Goal: Communication & Community: Answer question/provide support

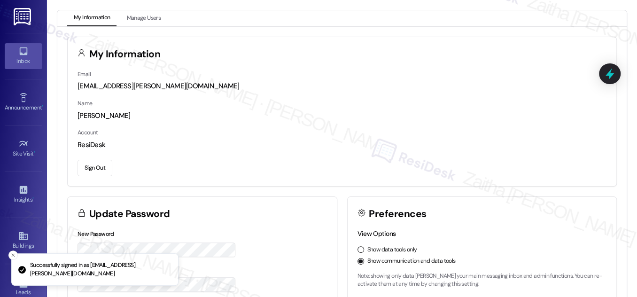
click at [17, 61] on div "Inbox" at bounding box center [23, 60] width 47 height 9
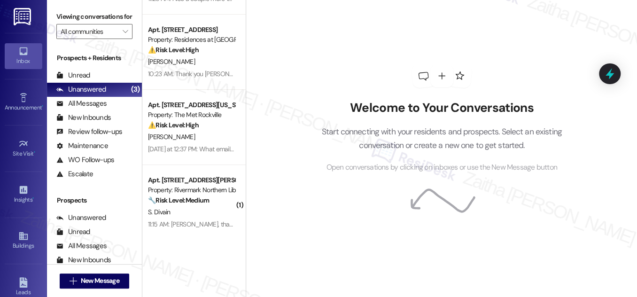
scroll to position [213, 0]
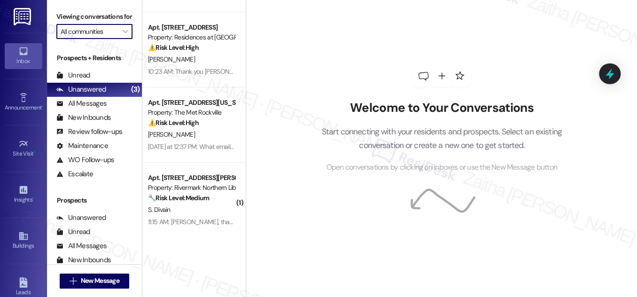
click at [100, 39] on input "All communities" at bounding box center [89, 31] width 57 height 15
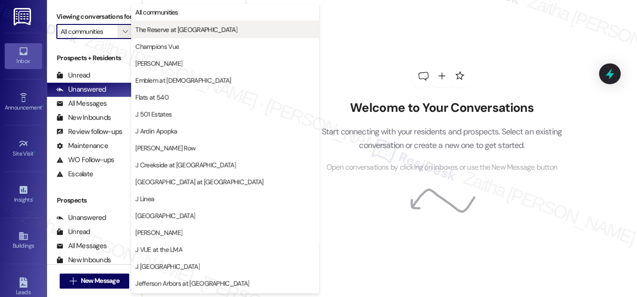
click at [160, 33] on span "The Reserve at [GEOGRAPHIC_DATA]" at bounding box center [186, 29] width 102 height 9
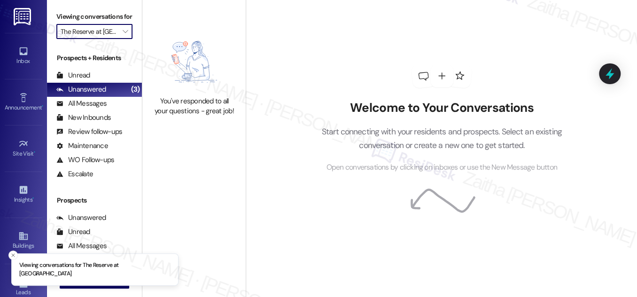
click at [112, 39] on input "The Reserve at [GEOGRAPHIC_DATA]" at bounding box center [89, 31] width 57 height 15
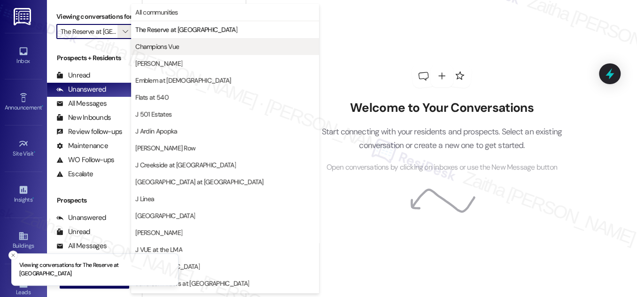
click at [153, 42] on span "Champions Vue" at bounding box center [157, 46] width 44 height 9
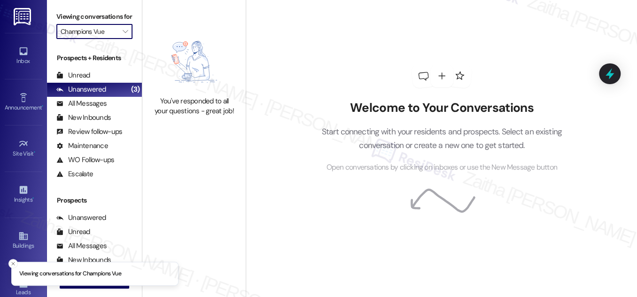
click at [111, 39] on input "Champions Vue" at bounding box center [89, 31] width 57 height 15
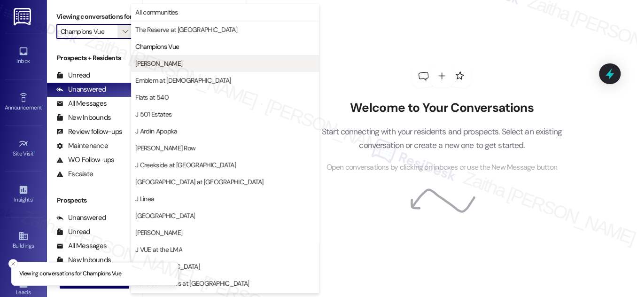
click at [158, 67] on span "[PERSON_NAME]" at bounding box center [224, 63] width 179 height 9
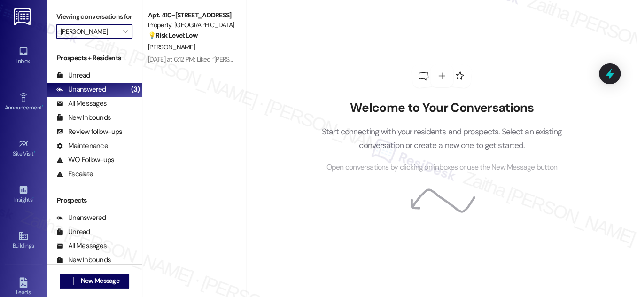
click at [115, 39] on input "[PERSON_NAME]" at bounding box center [89, 31] width 57 height 15
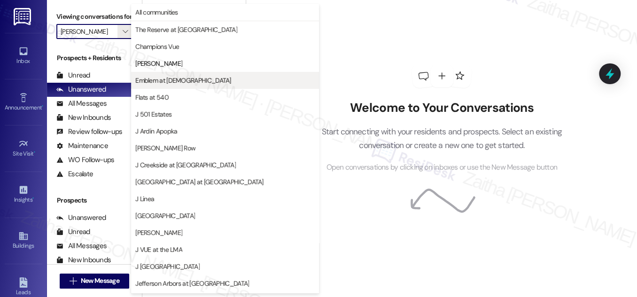
click at [172, 80] on span "Emblem at [DEMOGRAPHIC_DATA]" at bounding box center [182, 80] width 95 height 9
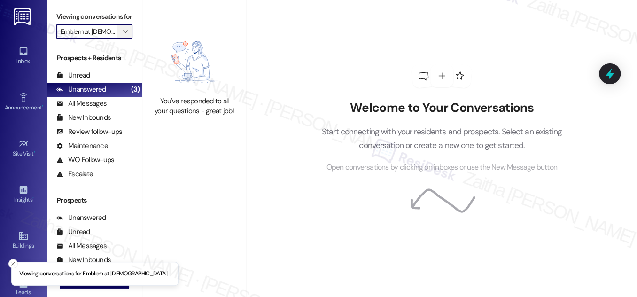
click at [121, 39] on span "" at bounding box center [125, 31] width 9 height 15
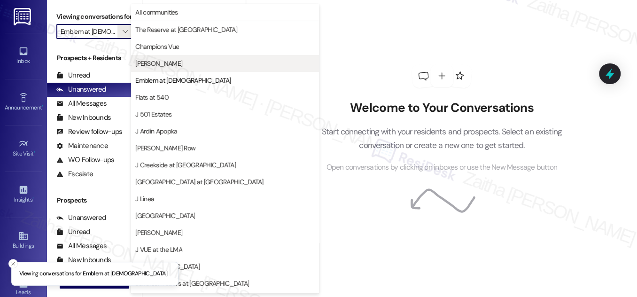
scroll to position [0, 2]
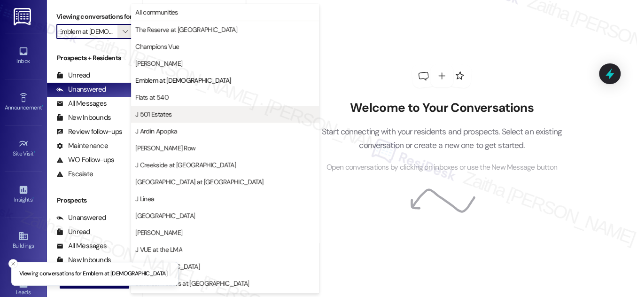
click at [177, 111] on span "J 501 Estates" at bounding box center [224, 113] width 179 height 9
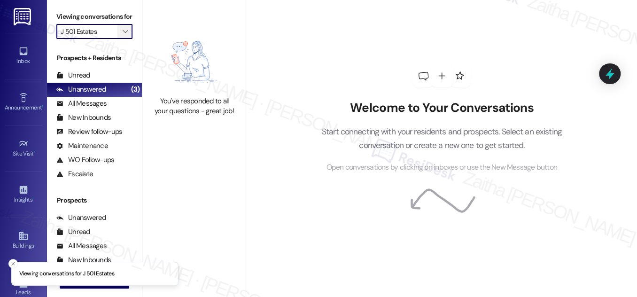
click at [123, 35] on icon "" at bounding box center [125, 32] width 5 height 8
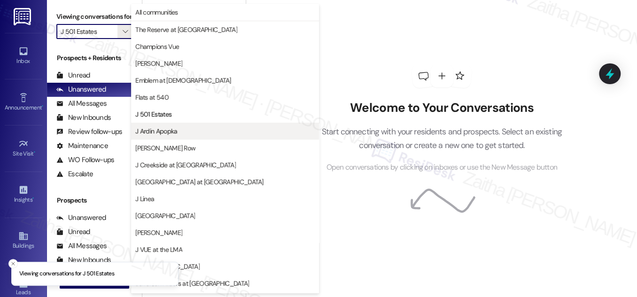
click at [170, 127] on span "J Ardin Apopka" at bounding box center [156, 130] width 42 height 9
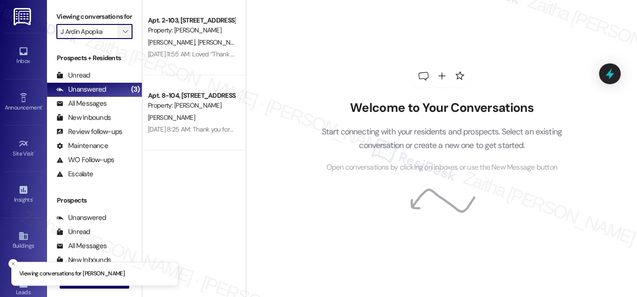
click at [121, 39] on span "" at bounding box center [125, 31] width 9 height 15
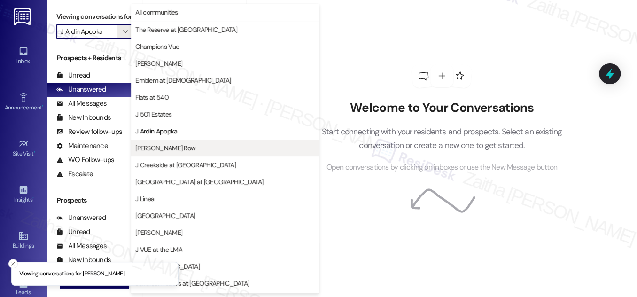
click at [169, 146] on span "[PERSON_NAME] Row" at bounding box center [165, 147] width 60 height 9
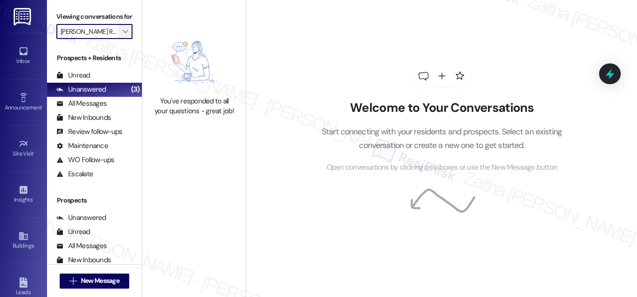
click at [126, 35] on icon "" at bounding box center [125, 32] width 5 height 8
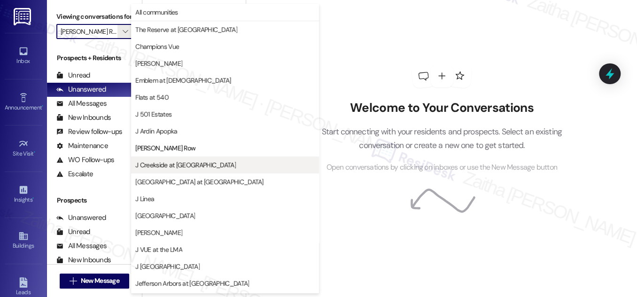
click at [192, 167] on span "J Creekside at [GEOGRAPHIC_DATA]" at bounding box center [224, 164] width 179 height 9
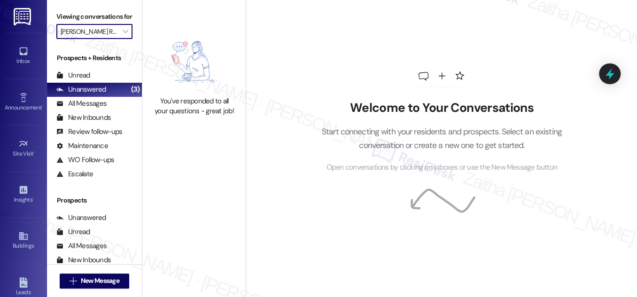
type input "J Creekside at [GEOGRAPHIC_DATA]"
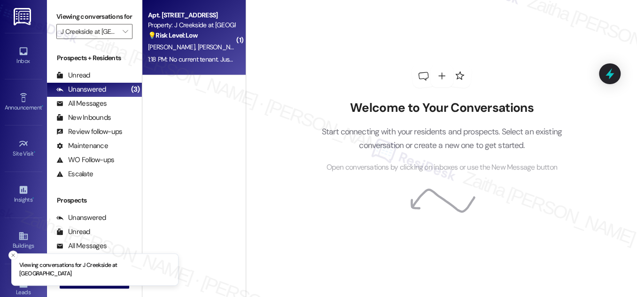
click at [219, 46] on div "[PERSON_NAME] [PERSON_NAME]" at bounding box center [191, 47] width 89 height 12
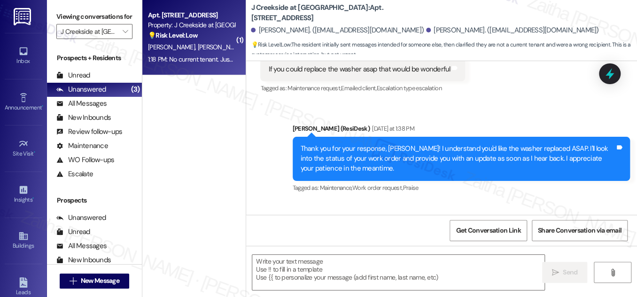
type textarea "Fetching suggested responses. Please feel free to read through the conversation…"
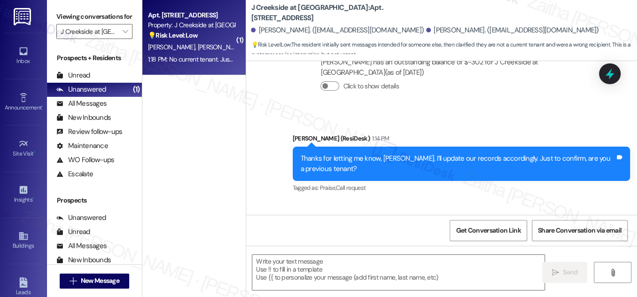
scroll to position [905, 0]
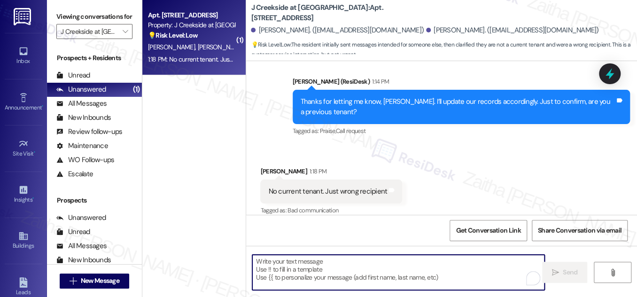
click at [320, 266] on textarea "To enrich screen reader interactions, please activate Accessibility in Grammarl…" at bounding box center [398, 272] width 292 height 35
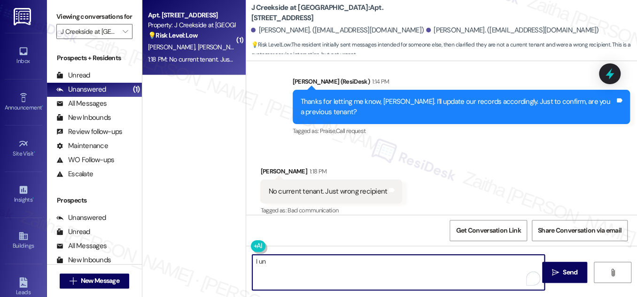
type textarea "I un"
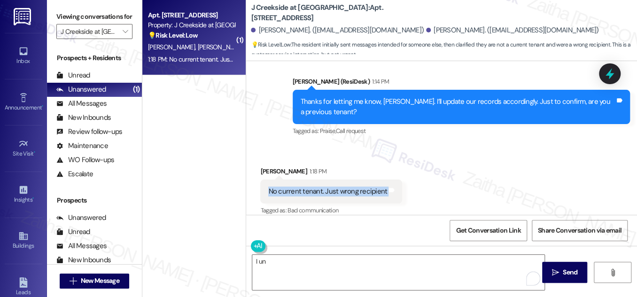
drag, startPoint x: 330, startPoint y: 183, endPoint x: 446, endPoint y: 183, distance: 116.0
click at [446, 183] on div "Received via SMS [PERSON_NAME] 1:18 PM No current tenant. Just wrong recipient …" at bounding box center [441, 184] width 391 height 79
copy div "No current tenant. Just wrong recipient Tags and notes"
drag, startPoint x: 257, startPoint y: 27, endPoint x: 285, endPoint y: 30, distance: 27.8
click at [285, 30] on div "[PERSON_NAME]. ([EMAIL_ADDRESS][DOMAIN_NAME])" at bounding box center [337, 30] width 173 height 10
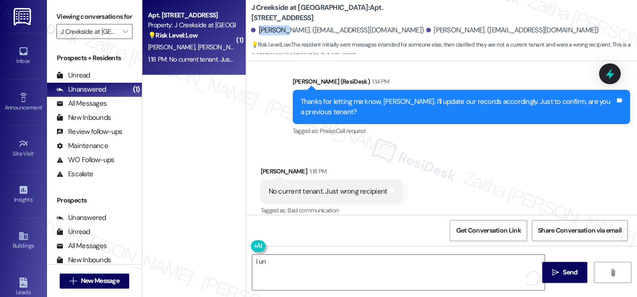
copy div "[PERSON_NAME]"
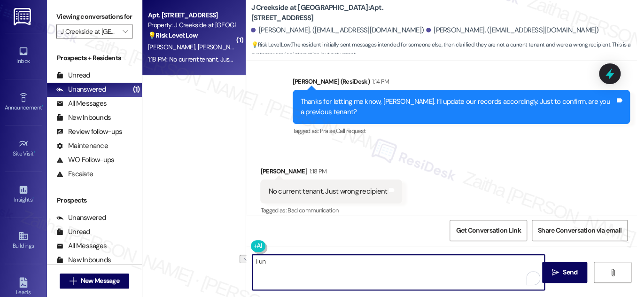
drag, startPoint x: 273, startPoint y: 268, endPoint x: 245, endPoint y: 263, distance: 28.3
click at [247, 263] on div "I un" at bounding box center [393, 272] width 293 height 36
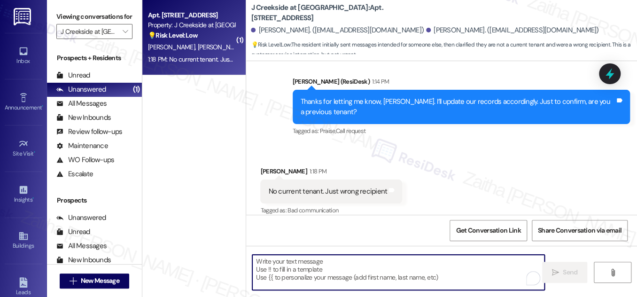
paste textarea "Got it, thank you for clarifying. Should we send alerts and notifications only …"
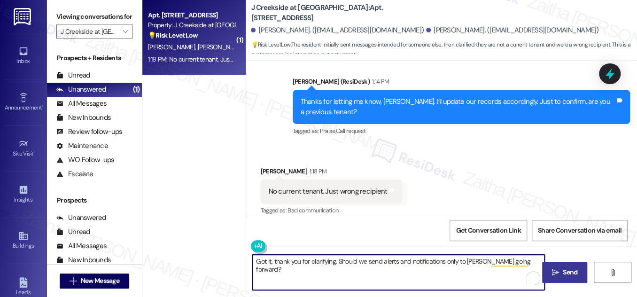
type textarea "Got it, thank you for clarifying. Should we send alerts and notifications only …"
click at [573, 274] on span "Send" at bounding box center [570, 272] width 15 height 10
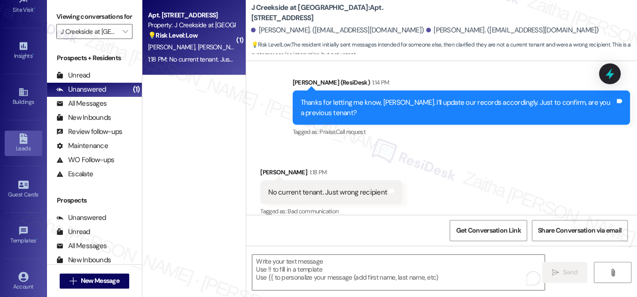
scroll to position [193, 0]
click at [113, 39] on input "J Creekside at [GEOGRAPHIC_DATA]" at bounding box center [89, 31] width 57 height 15
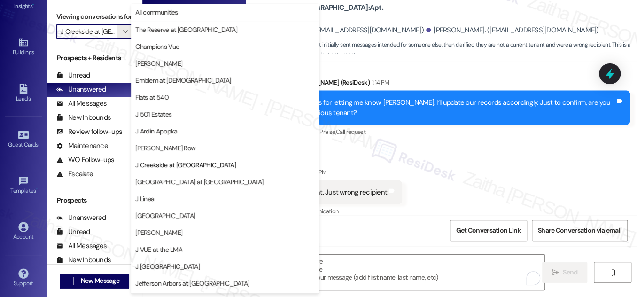
scroll to position [153, 0]
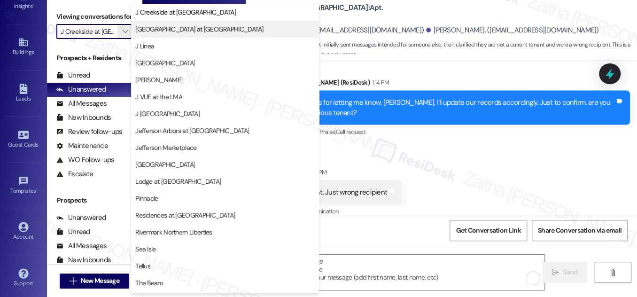
click at [167, 30] on span "[GEOGRAPHIC_DATA] at [GEOGRAPHIC_DATA]" at bounding box center [199, 28] width 128 height 9
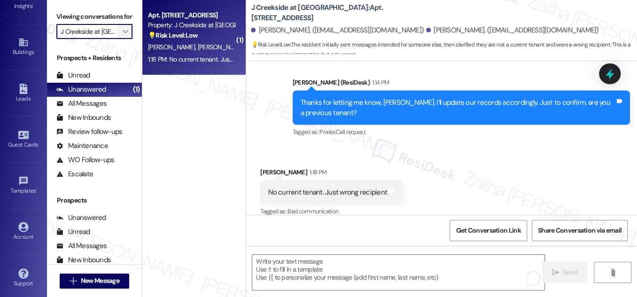
type input "[GEOGRAPHIC_DATA] at [GEOGRAPHIC_DATA]"
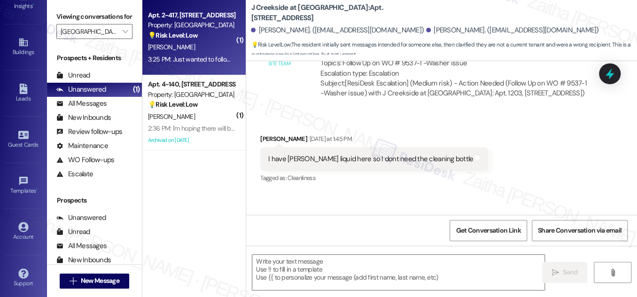
type textarea "Fetching suggested responses. Please feel free to read through the conversation…"
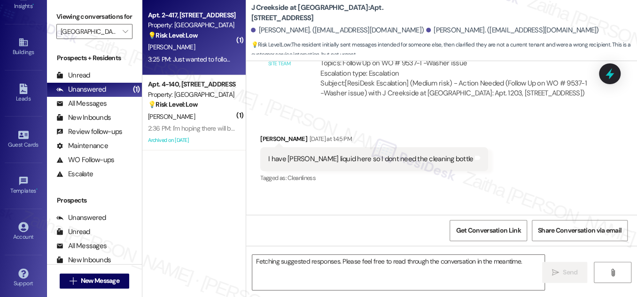
click at [217, 43] on div "[PERSON_NAME]" at bounding box center [191, 47] width 89 height 12
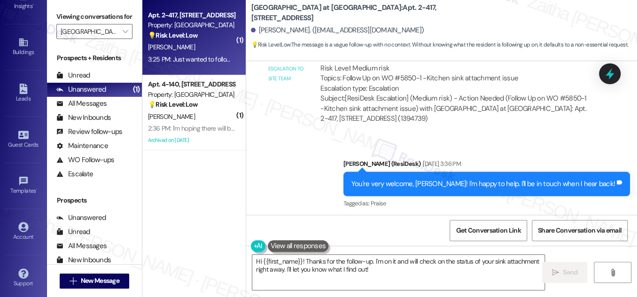
scroll to position [889, 0]
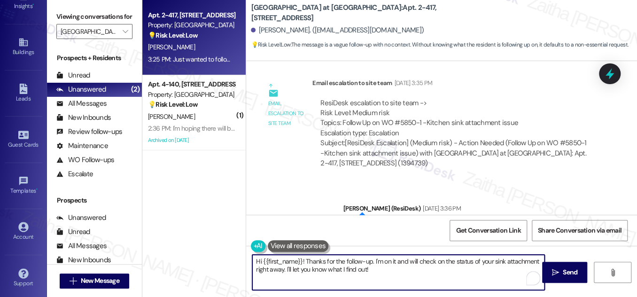
drag, startPoint x: 372, startPoint y: 260, endPoint x: 380, endPoint y: 271, distance: 14.2
click at [380, 271] on textarea "Hi {{first_name}}! Thanks for the follow-up. I'm on it and will check on the st…" at bounding box center [398, 272] width 292 height 35
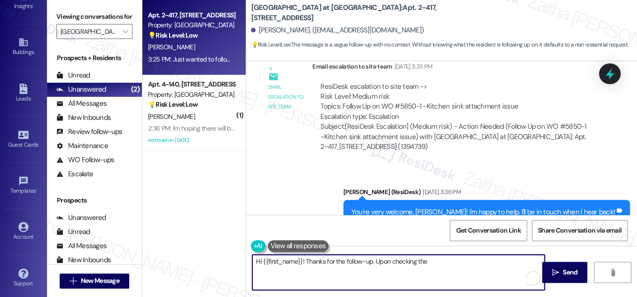
scroll to position [1017, 0]
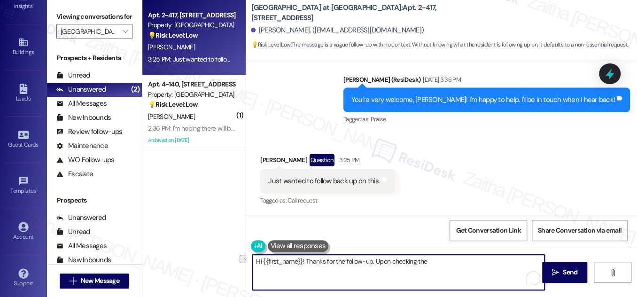
drag, startPoint x: 372, startPoint y: 259, endPoint x: 446, endPoint y: 260, distance: 73.3
click at [448, 261] on textarea "Hi {{first_name}}! Thanks for the follow-up. Upon checking the" at bounding box center [398, 272] width 292 height 35
type textarea "Hi {{first_name}}! Thanks for the follow-up. Has the team returned after the in…"
drag, startPoint x: 253, startPoint y: 264, endPoint x: 526, endPoint y: 263, distance: 273.3
click at [528, 263] on textarea "Hi {{first_name}}! Thanks for the follow-up. Has the team returned after the in…" at bounding box center [398, 272] width 292 height 35
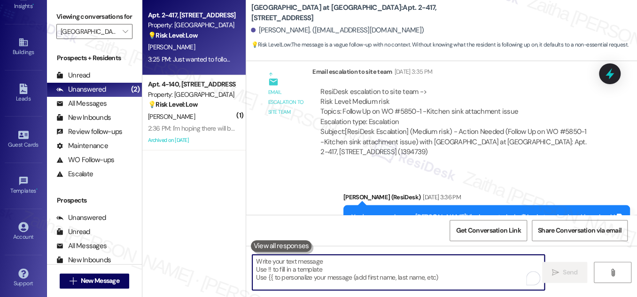
scroll to position [889, 0]
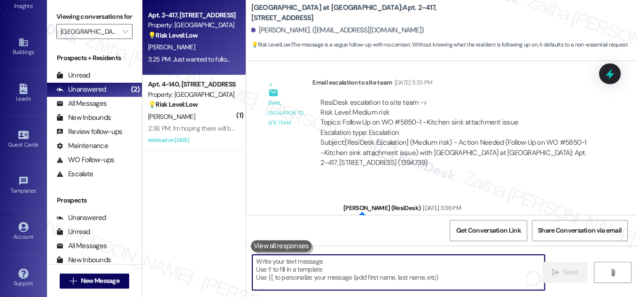
click at [309, 264] on textarea "To enrich screen reader interactions, please activate Accessibility in Grammarl…" at bounding box center [398, 272] width 292 height 35
paste textarea "Hi {{first_name}}! Thanks for following up. Has the team been back since the in…"
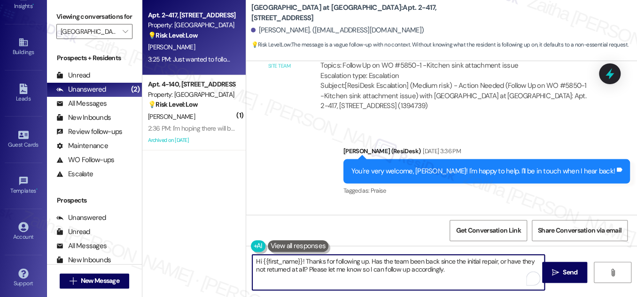
scroll to position [1017, 0]
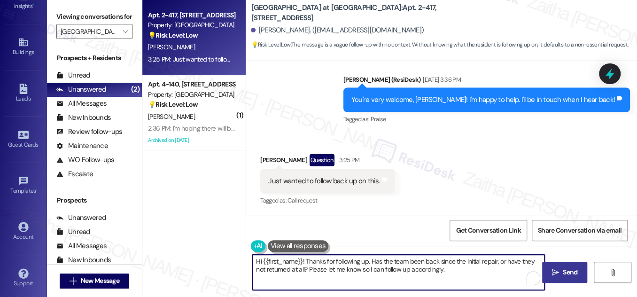
type textarea "Hi {{first_name}}! Thanks for following up. Has the team been back since the in…"
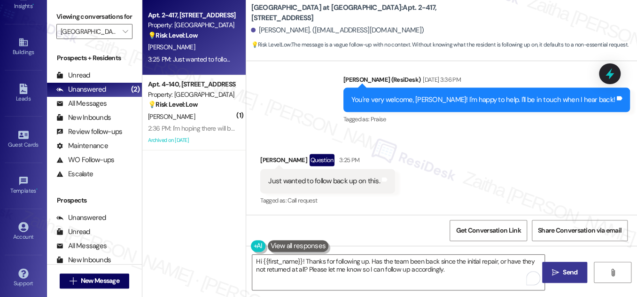
click at [564, 273] on span "Send" at bounding box center [570, 272] width 15 height 10
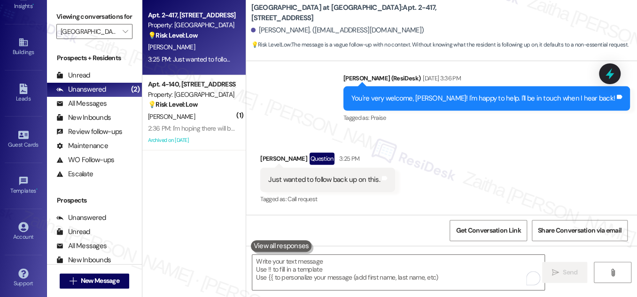
scroll to position [1092, 0]
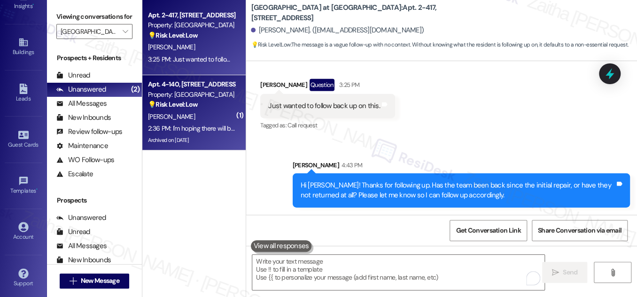
click at [204, 111] on div "[PERSON_NAME]" at bounding box center [191, 117] width 89 height 12
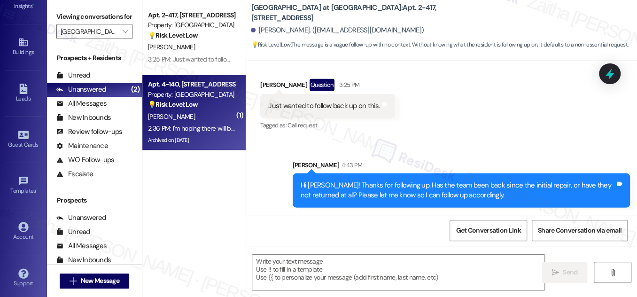
type textarea "Fetching suggested responses. Please feel free to read through the conversation…"
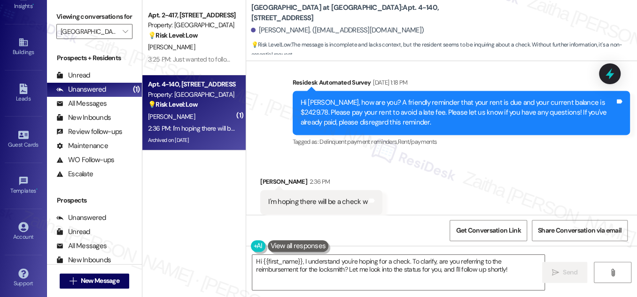
scroll to position [7731, 0]
drag, startPoint x: 264, startPoint y: 182, endPoint x: 371, endPoint y: 189, distance: 107.3
click at [371, 190] on div "I'm hoping there will be a check w Tags and notes" at bounding box center [321, 202] width 122 height 24
copy div "I'm hoping there will be a check w Tags and notes"
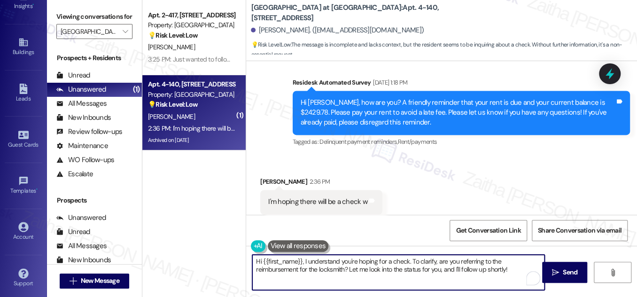
drag, startPoint x: 434, startPoint y: 260, endPoint x: 506, endPoint y: 265, distance: 71.5
click at [506, 265] on textarea "Hi {{first_name}}, I understand you're hoping for a check. To clarify, are you …" at bounding box center [398, 272] width 292 height 35
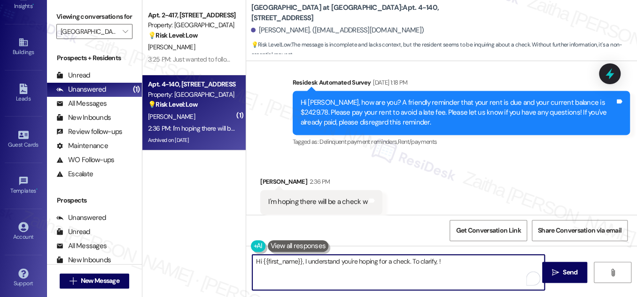
paste textarea "Are you expecting a check to arrive soon for the rent payment?"
type textarea "Hi {{first_name}}, I understand you're hoping for a check. To clarify, are you …"
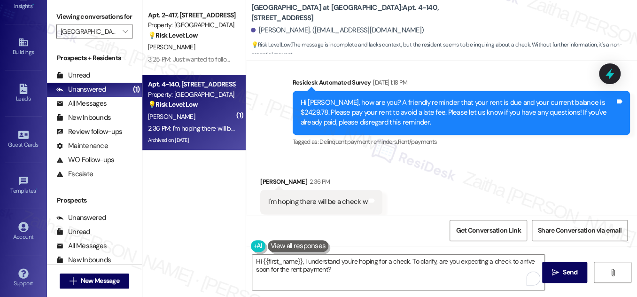
click at [286, 244] on button at bounding box center [298, 246] width 61 height 12
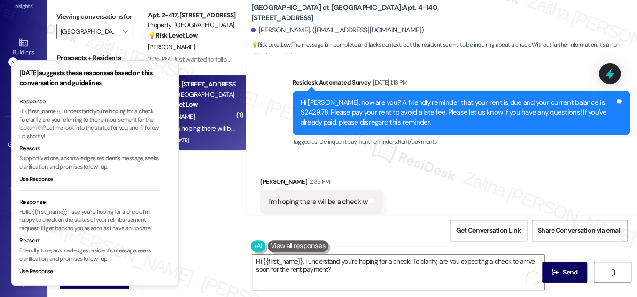
scroll to position [0, 0]
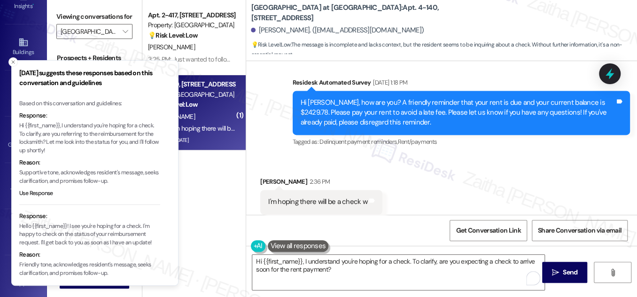
click at [21, 124] on p "Hi {{first_name}}, I understand you're hoping for a check. To clarify, are you …" at bounding box center [89, 138] width 141 height 33
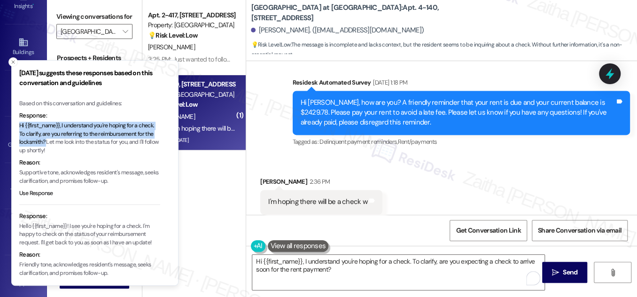
drag, startPoint x: 21, startPoint y: 124, endPoint x: 45, endPoint y: 142, distance: 29.6
click at [45, 142] on p "Hi {{first_name}}, I understand you're hoping for a check. To clarify, are you …" at bounding box center [89, 138] width 141 height 33
copy p "Hi {{first_name}}, I understand you're hoping for a check. To clarify, are you …"
click at [11, 62] on icon "Close toast" at bounding box center [13, 62] width 6 height 6
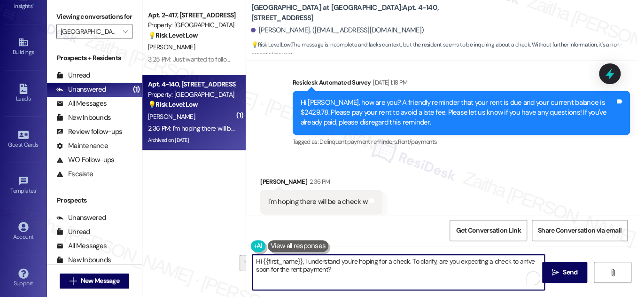
drag, startPoint x: 253, startPoint y: 261, endPoint x: 350, endPoint y: 272, distance: 98.3
click at [349, 272] on textarea "Hi {{first_name}}, I understand you're hoping for a check. To clarify, are you …" at bounding box center [398, 272] width 292 height 35
paste textarea "referring to the reimbursement for the locksmith?"
drag, startPoint x: 252, startPoint y: 261, endPoint x: 475, endPoint y: 281, distance: 224.0
click at [475, 281] on textarea "Hi {{first_name}}, I understand you're hoping for a check. To clarify, are you …" at bounding box center [398, 272] width 292 height 35
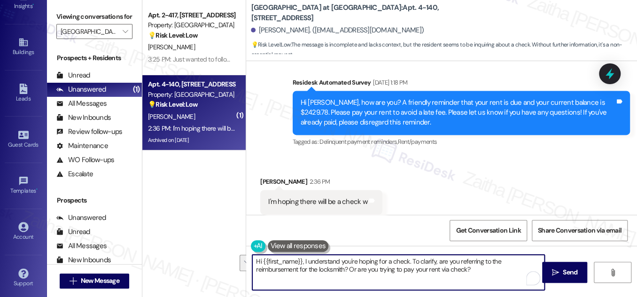
click at [442, 155] on div "Received via SMS [PERSON_NAME] 2:36 PM I'm hoping there will be a check w Tags …" at bounding box center [441, 194] width 391 height 79
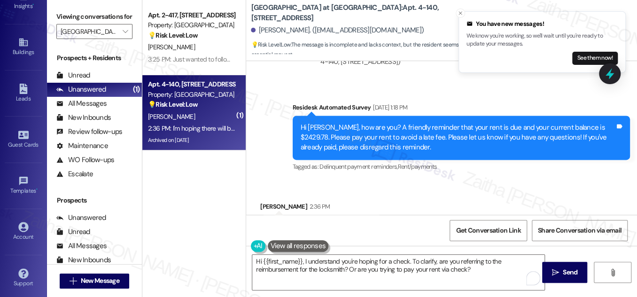
scroll to position [7731, 0]
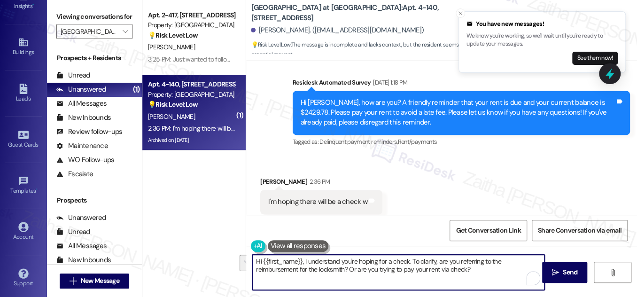
drag, startPoint x: 410, startPoint y: 259, endPoint x: 488, endPoint y: 271, distance: 79.8
click at [488, 271] on textarea "Hi {{first_name}}, I understand you're hoping for a check. To clarify, are you …" at bounding box center [398, 272] width 292 height 35
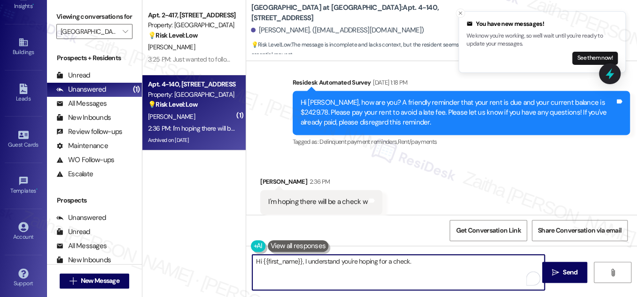
paste textarea "Just to clarify, is this for the locksmith reimbursement, or are you planning t…"
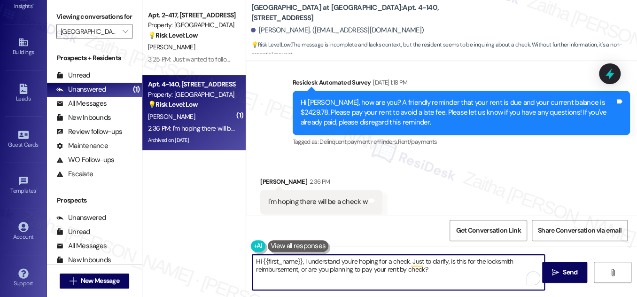
drag, startPoint x: 296, startPoint y: 268, endPoint x: 306, endPoint y: 271, distance: 11.0
click at [296, 268] on textarea "Hi {{first_name}}, I understand you're hoping for a check. Just to clarify, is …" at bounding box center [398, 272] width 292 height 35
type textarea "Hi {{first_name}}, I understand you're hoping for a check. Just to clarify, is …"
click at [572, 268] on span "Send" at bounding box center [570, 272] width 15 height 10
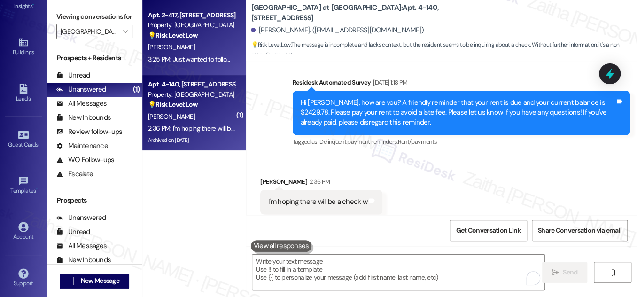
click at [211, 48] on div "[PERSON_NAME]" at bounding box center [191, 47] width 89 height 12
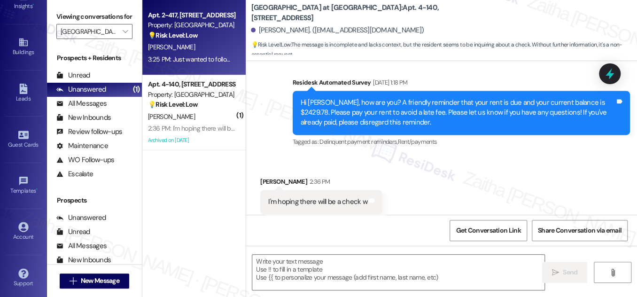
type textarea "Fetching suggested responses. Please feel free to read through the conversation…"
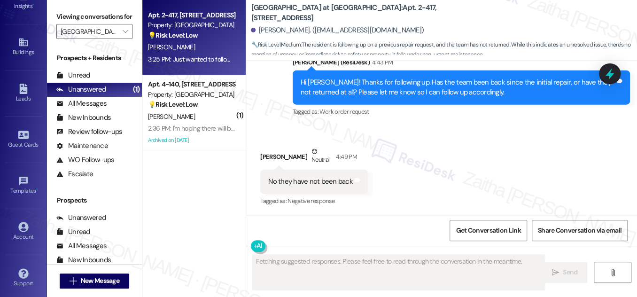
scroll to position [1195, 0]
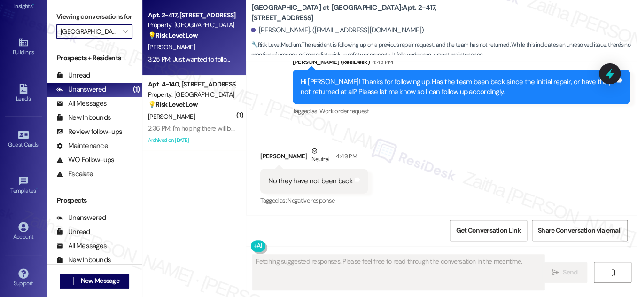
click at [96, 39] on input "[GEOGRAPHIC_DATA] at [GEOGRAPHIC_DATA]" at bounding box center [89, 31] width 57 height 15
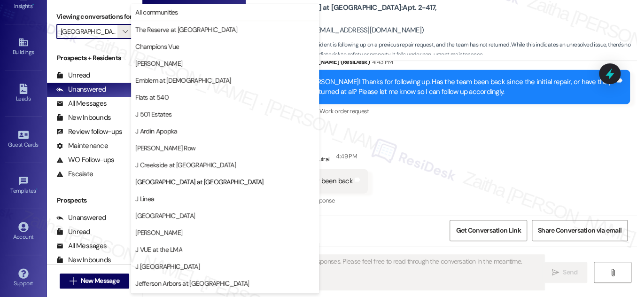
scroll to position [153, 0]
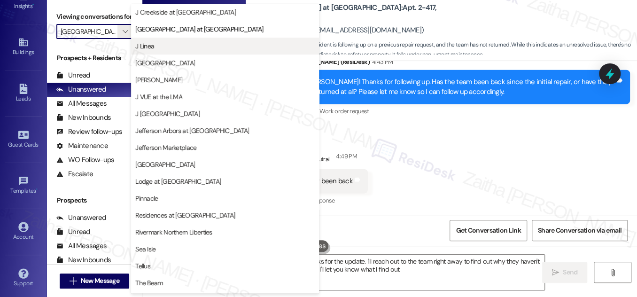
type textarea "Hi {{first_name}}, thanks for the update. I'll reach out to the team right away…"
click at [187, 45] on span "J Linea" at bounding box center [224, 45] width 179 height 9
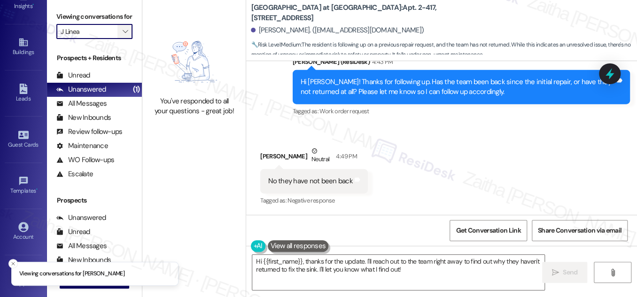
click at [123, 35] on icon "" at bounding box center [125, 32] width 5 height 8
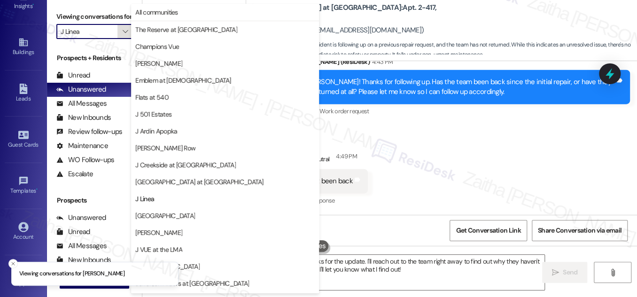
scroll to position [153, 0]
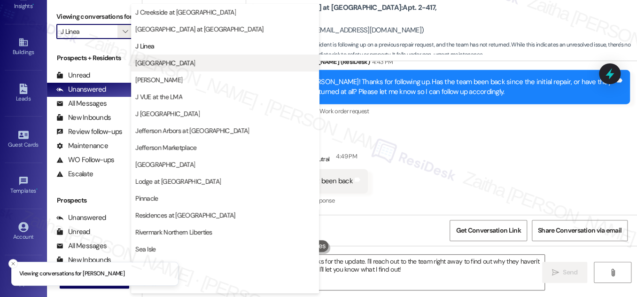
click at [169, 62] on span "[GEOGRAPHIC_DATA]" at bounding box center [165, 62] width 60 height 9
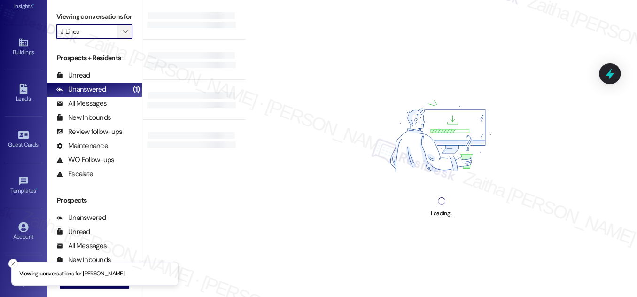
type input "[GEOGRAPHIC_DATA]"
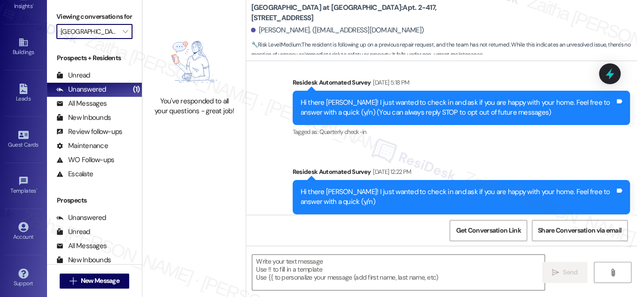
click at [112, 39] on input "[GEOGRAPHIC_DATA]" at bounding box center [89, 31] width 57 height 15
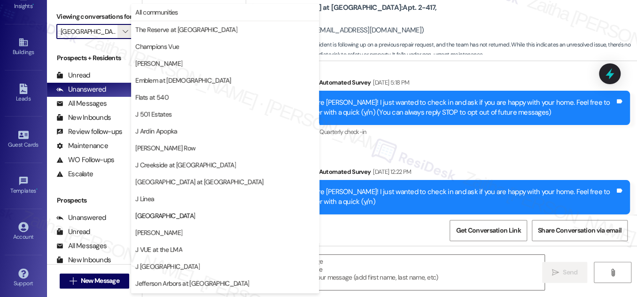
scroll to position [318, 0]
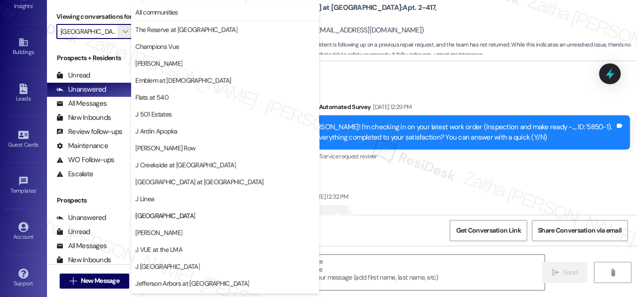
type textarea "Fetching suggested responses. Please feel free to read through the conversation…"
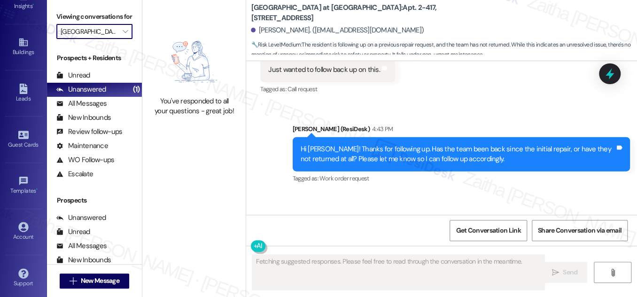
scroll to position [1195, 0]
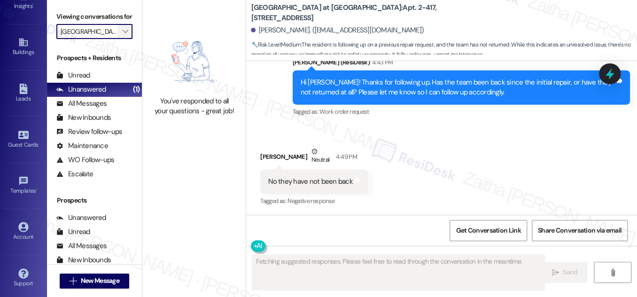
click at [118, 39] on button "" at bounding box center [124, 31] width 15 height 15
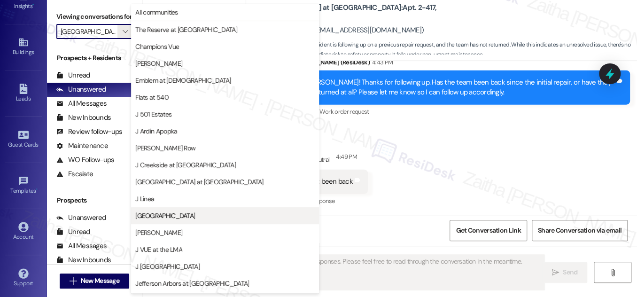
scroll to position [153, 0]
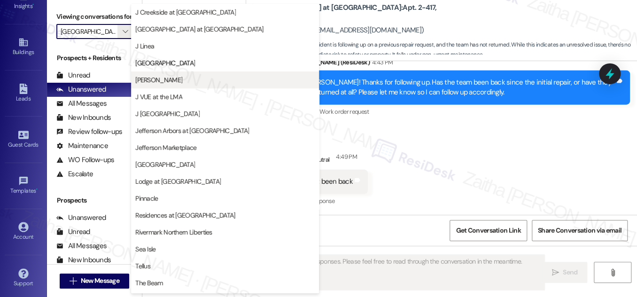
click at [170, 78] on span "[PERSON_NAME]" at bounding box center [224, 79] width 179 height 9
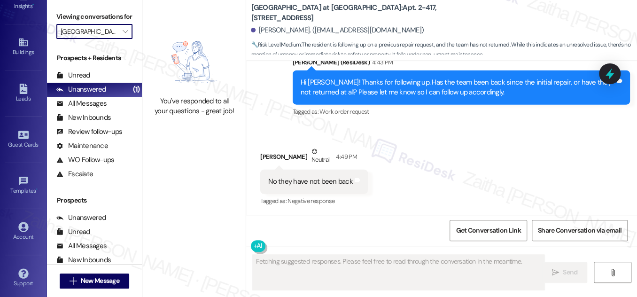
type input "[PERSON_NAME]"
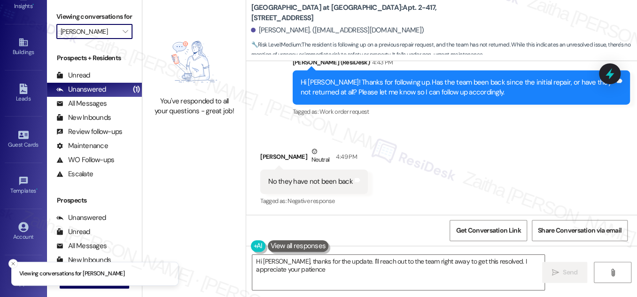
type textarea "Hi [PERSON_NAME], thanks for the update. I'll reach out to the team right away …"
click at [12, 262] on icon "Close toast" at bounding box center [13, 264] width 6 height 6
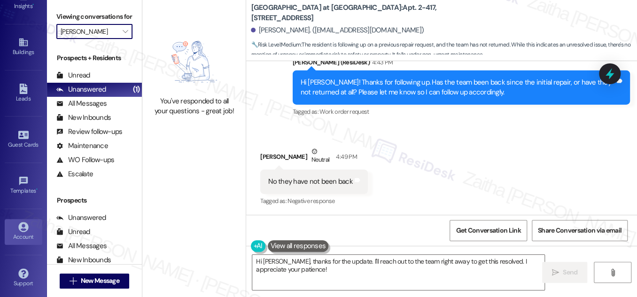
click at [28, 232] on div "Account" at bounding box center [23, 236] width 47 height 9
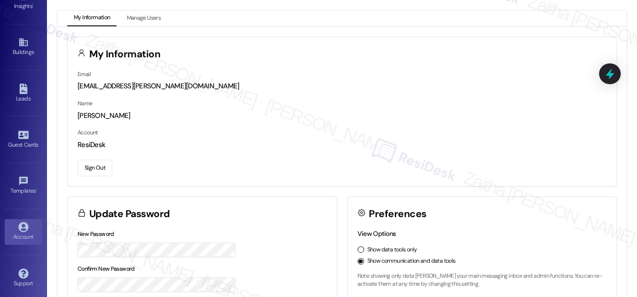
click at [98, 171] on button "Sign Out" at bounding box center [94, 168] width 35 height 16
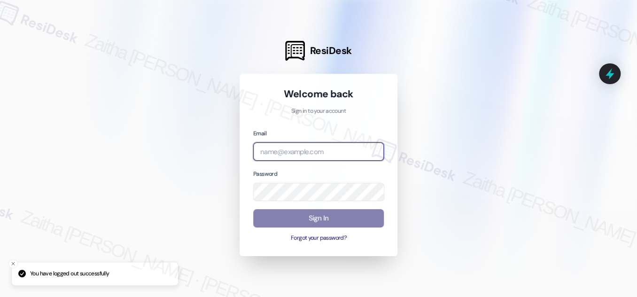
drag, startPoint x: 297, startPoint y: 157, endPoint x: 298, endPoint y: 147, distance: 9.9
click at [298, 157] on input "email" at bounding box center [318, 151] width 131 height 18
type input "automated-surveys-grant_main-zaitha.mae.[PERSON_NAME]@grant_[DOMAIN_NAME]"
